Goal: Find specific page/section: Find specific page/section

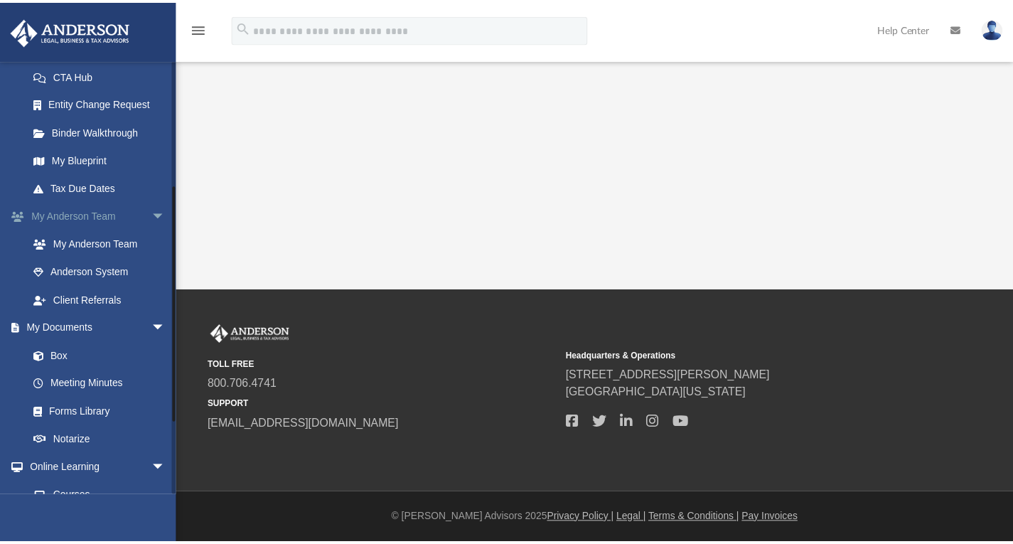
scroll to position [227, 0]
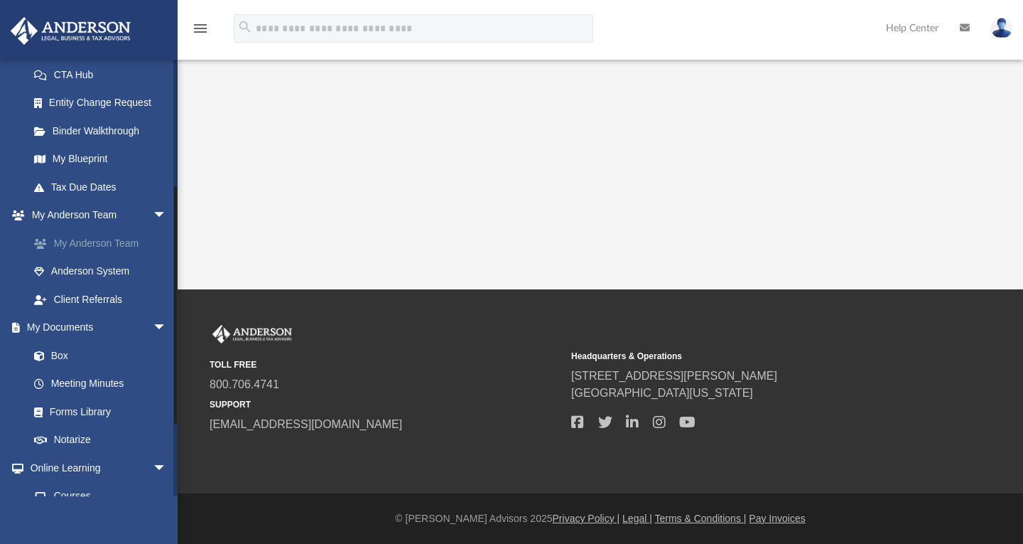
click at [87, 247] on link "My Anderson Team" at bounding box center [104, 243] width 168 height 28
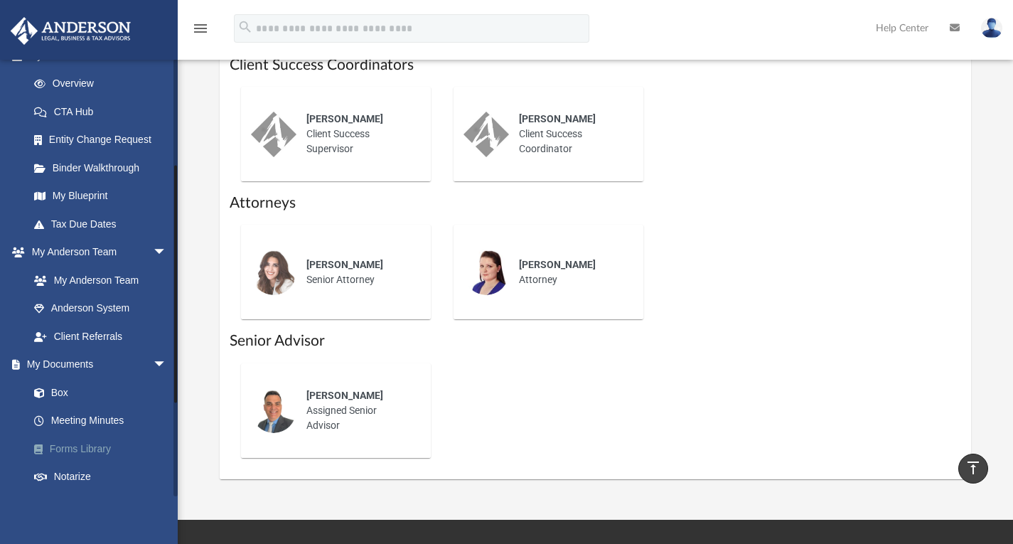
scroll to position [189, 0]
click at [70, 276] on link "My Anderson Team" at bounding box center [104, 281] width 168 height 28
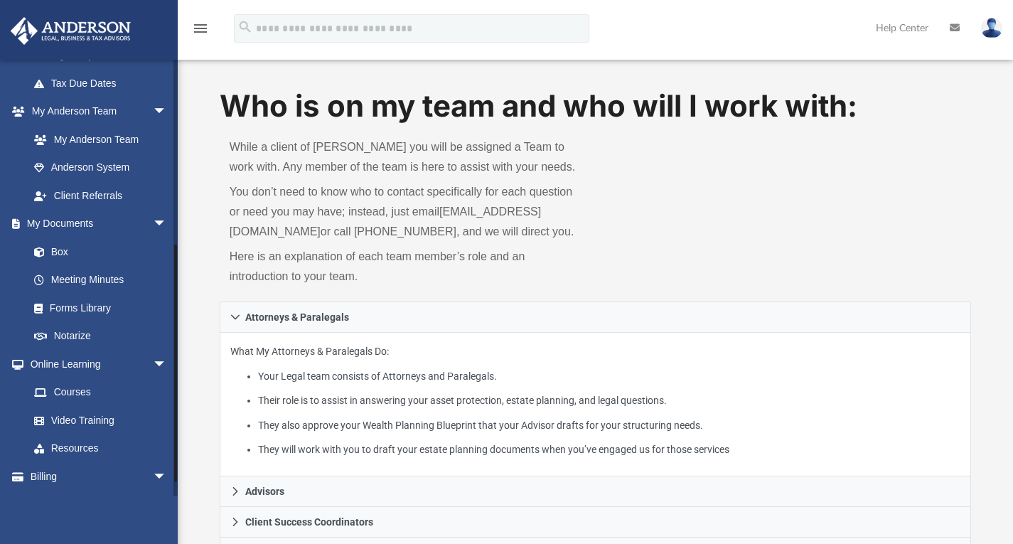
scroll to position [332, 0]
click at [68, 274] on link "Meeting Minutes" at bounding box center [104, 279] width 168 height 28
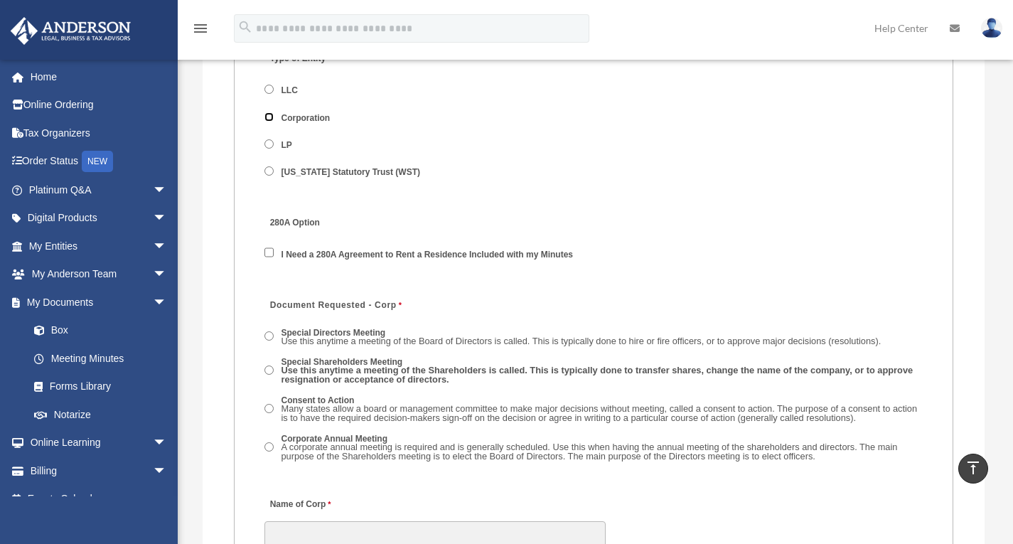
scroll to position [1939, 0]
